Goal: Task Accomplishment & Management: Manage account settings

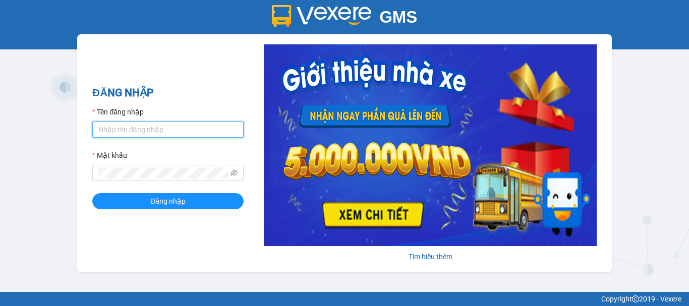
click at [233, 130] on input "Tên đăng nhập" at bounding box center [167, 129] width 151 height 16
type input "thuhientl.thanhbuoi"
click at [206, 216] on div "ĐĂNG NHẬP Tên đăng nhập thuhientl.thanhbuoi Mật khẩu Đăng nhập" at bounding box center [167, 153] width 151 height 137
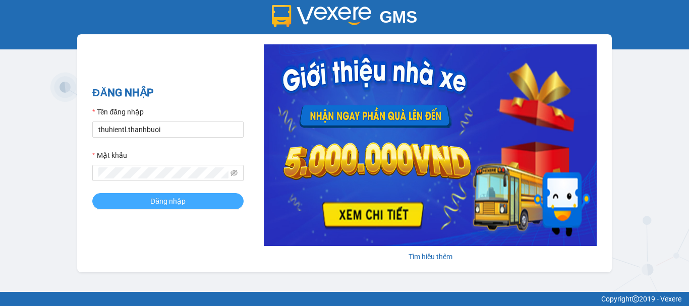
click at [198, 202] on button "Đăng nhập" at bounding box center [167, 201] width 151 height 16
